Goal: Task Accomplishment & Management: Complete application form

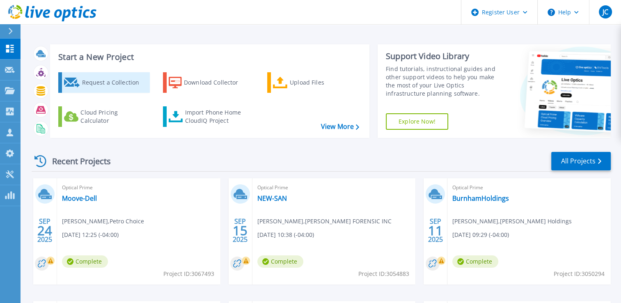
click at [109, 85] on div "Request a Collection" at bounding box center [115, 82] width 66 height 16
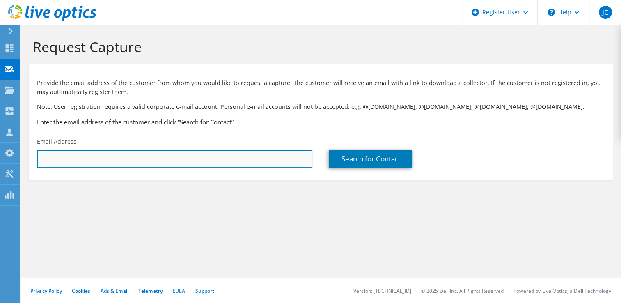
click at [83, 157] on input "text" at bounding box center [174, 159] width 275 height 18
paste input "[EMAIL_ADDRESS][DOMAIN_NAME]"
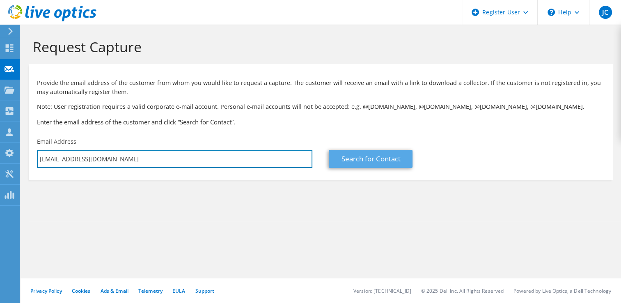
type input "[EMAIL_ADDRESS][DOMAIN_NAME]"
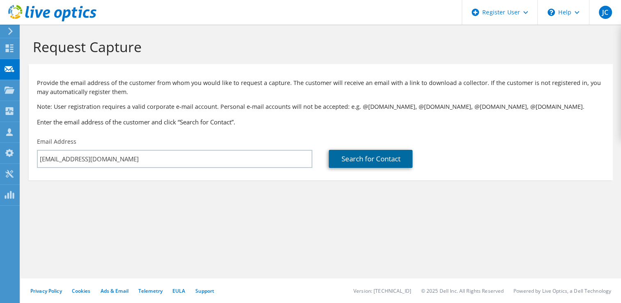
click at [355, 157] on link "Search for Contact" at bounding box center [371, 159] width 84 height 18
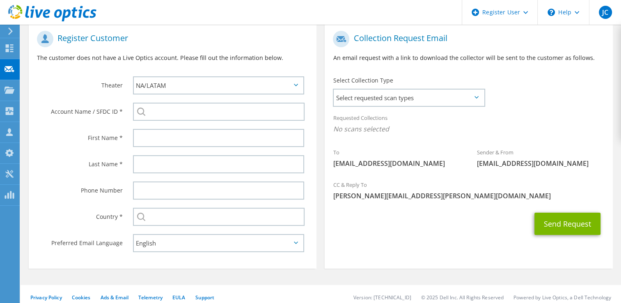
scroll to position [170, 0]
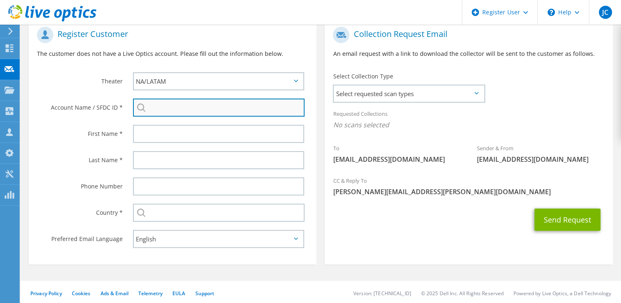
click at [167, 113] on input "search" at bounding box center [219, 107] width 172 height 18
paste input "2003443104"
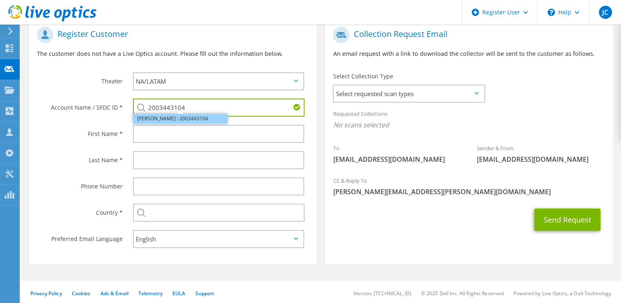
click at [186, 118] on li "[PERSON_NAME] : 2003443104" at bounding box center [180, 119] width 94 height 10
type input "[PERSON_NAME] : 2003443104"
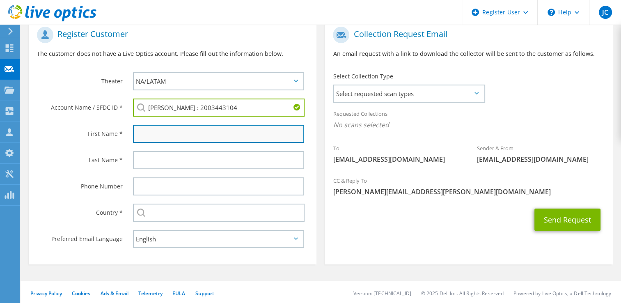
click at [168, 131] on input "text" at bounding box center [219, 134] width 172 height 18
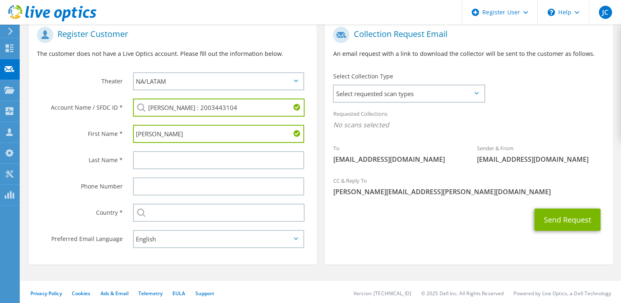
type input "[PERSON_NAME]"
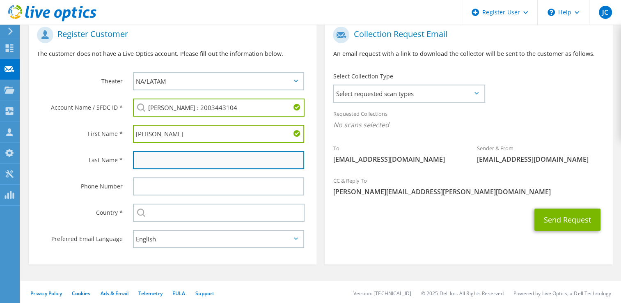
click at [162, 157] on input "text" at bounding box center [219, 160] width 172 height 18
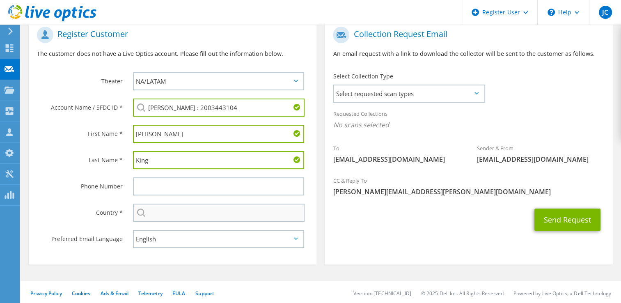
type input "King"
click at [163, 216] on input "text" at bounding box center [219, 213] width 172 height 18
click at [142, 210] on div "Select [GEOGRAPHIC_DATA] [GEOGRAPHIC_DATA] [GEOGRAPHIC_DATA] [GEOGRAPHIC_DATA] …" at bounding box center [219, 213] width 172 height 18
click at [199, 215] on input "text" at bounding box center [219, 213] width 172 height 18
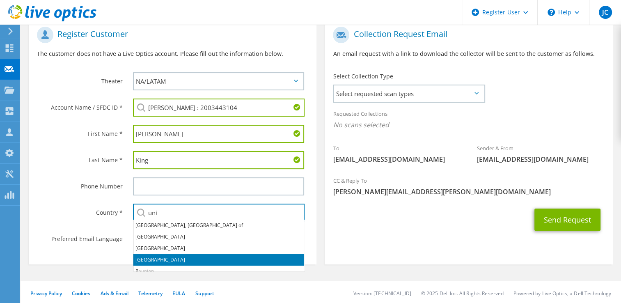
click at [154, 257] on li "[GEOGRAPHIC_DATA]" at bounding box center [218, 259] width 171 height 11
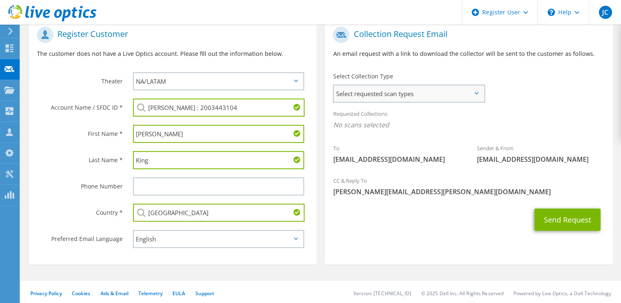
type input "[GEOGRAPHIC_DATA]"
click at [473, 91] on span "Select requested scan types" at bounding box center [409, 93] width 150 height 16
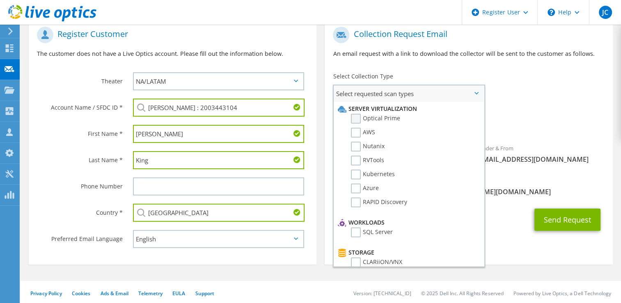
click at [352, 120] on label "Optical Prime" at bounding box center [375, 119] width 49 height 10
click at [0, 0] on input "Optical Prime" at bounding box center [0, 0] width 0 height 0
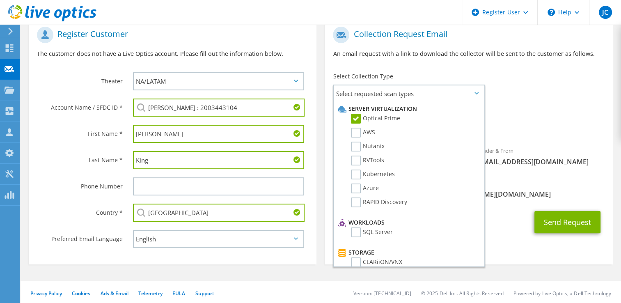
click at [536, 125] on span "Optical Prime" at bounding box center [468, 127] width 271 height 14
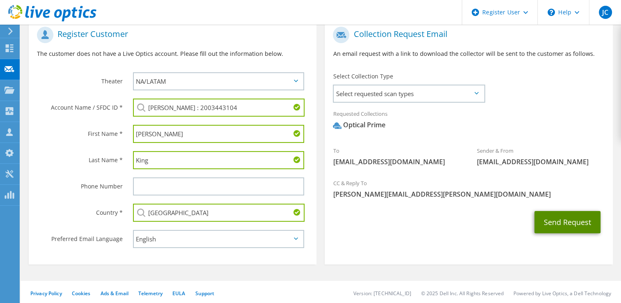
click at [557, 226] on button "Send Request" at bounding box center [567, 222] width 66 height 22
